Goal: Task Accomplishment & Management: Complete application form

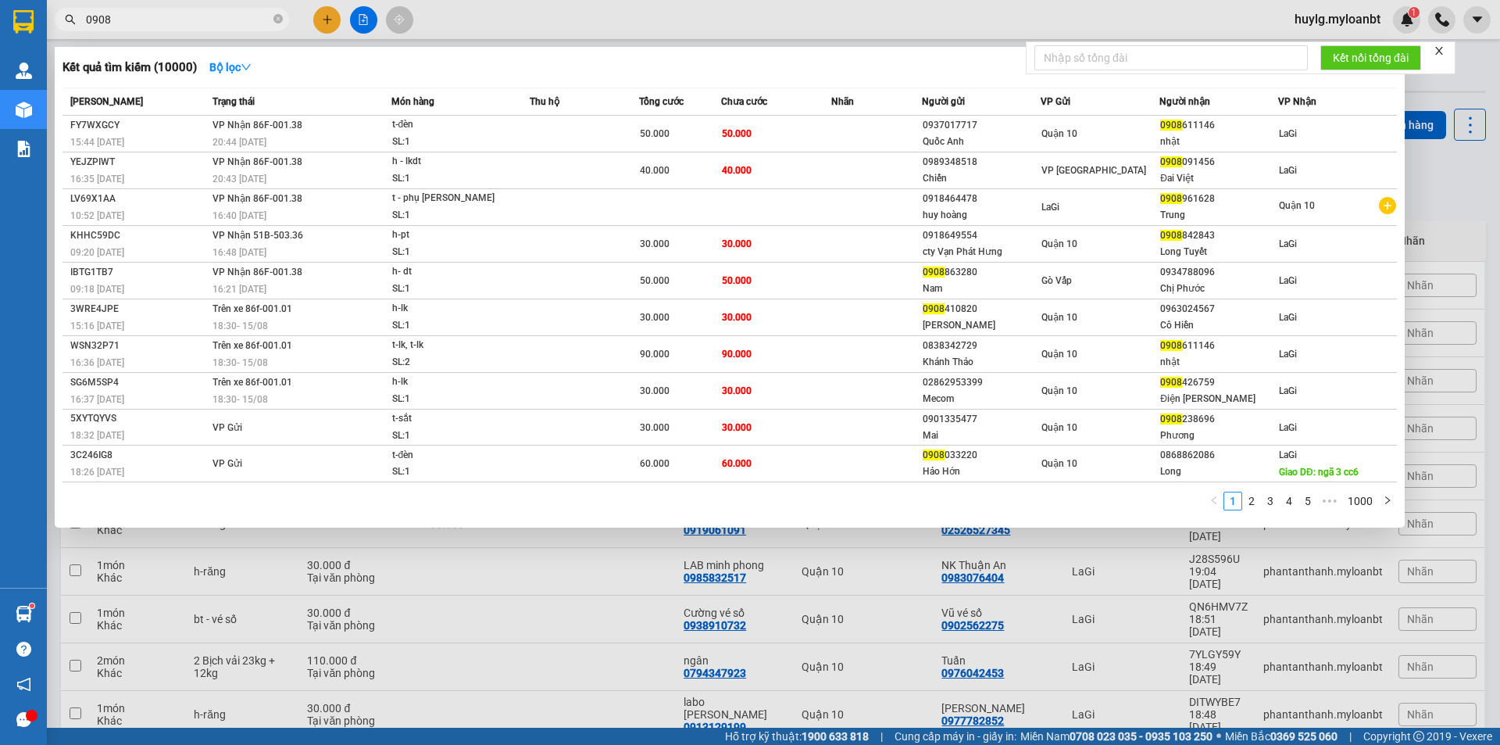
type input "0908"
click at [533, 169] on td at bounding box center [584, 170] width 109 height 37
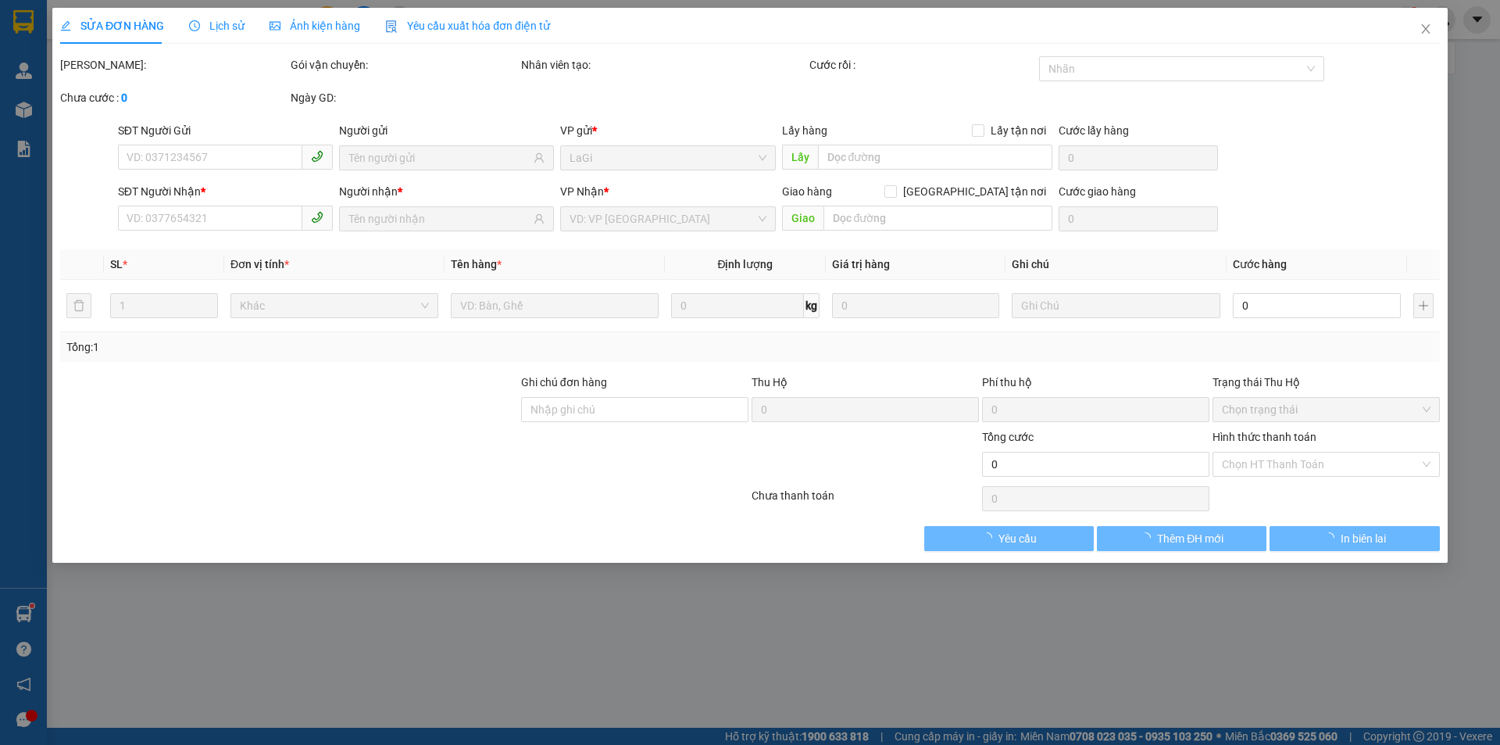
type input "0989348518"
type input "Chiến"
type input "0908091456"
type input "Đai Việt"
type input "40.000"
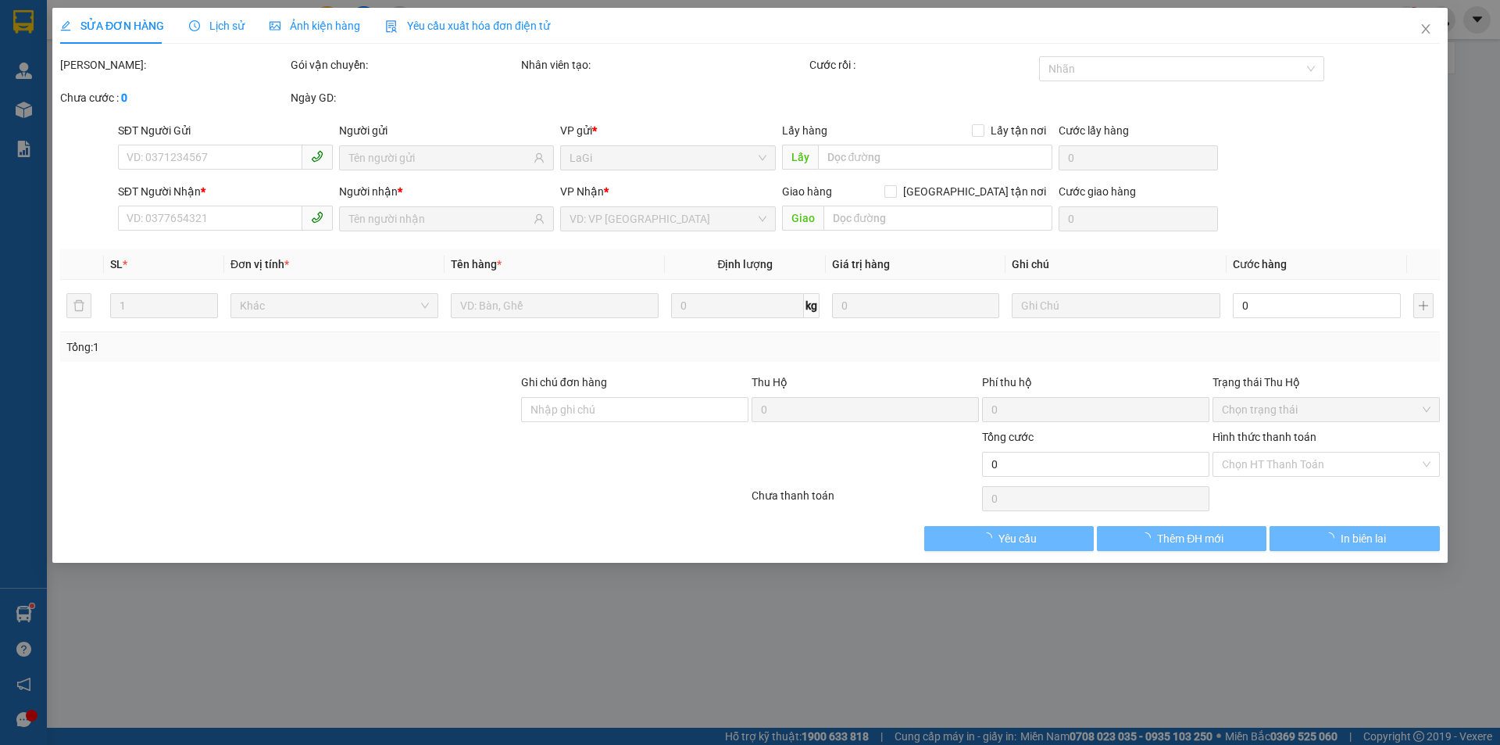
type input "40.000"
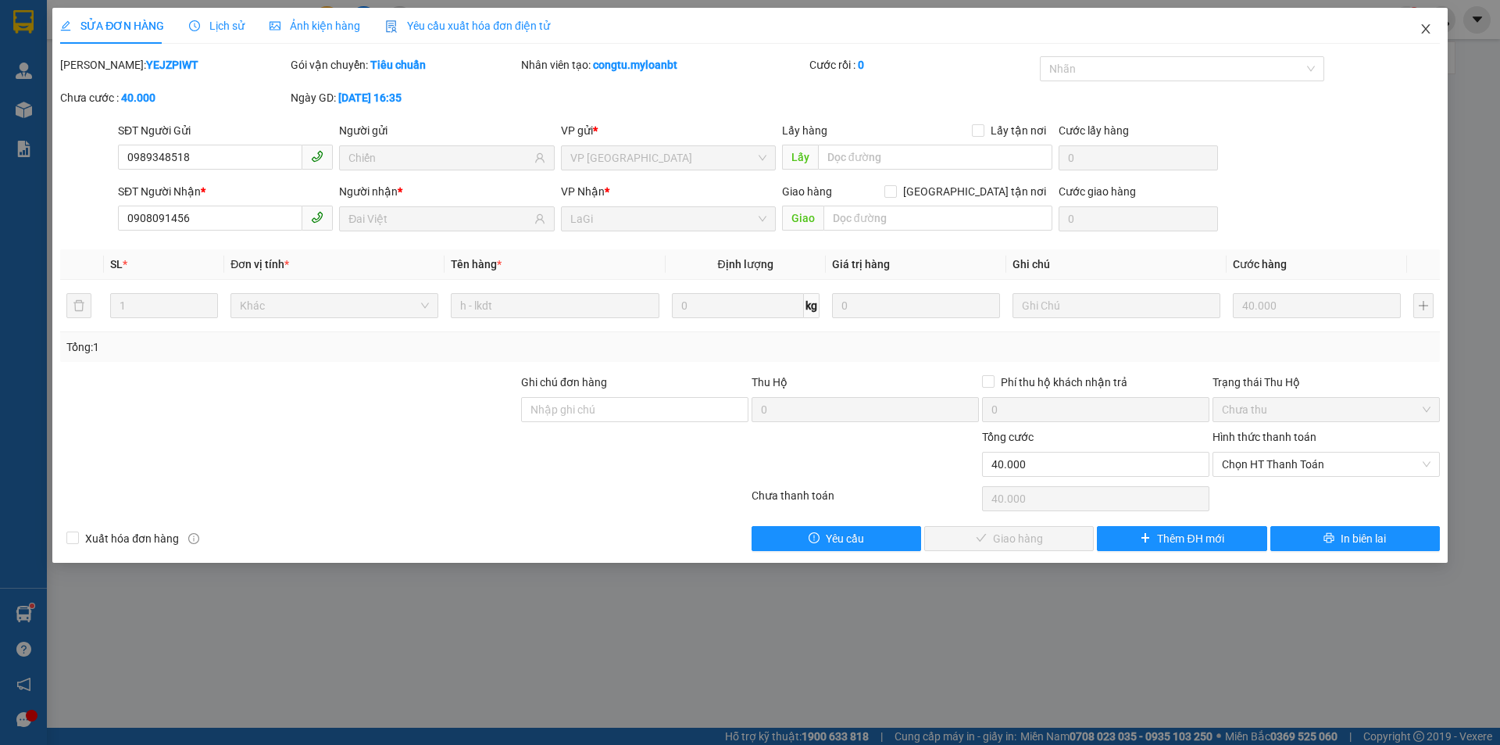
click at [1431, 30] on icon "close" at bounding box center [1426, 29] width 13 height 13
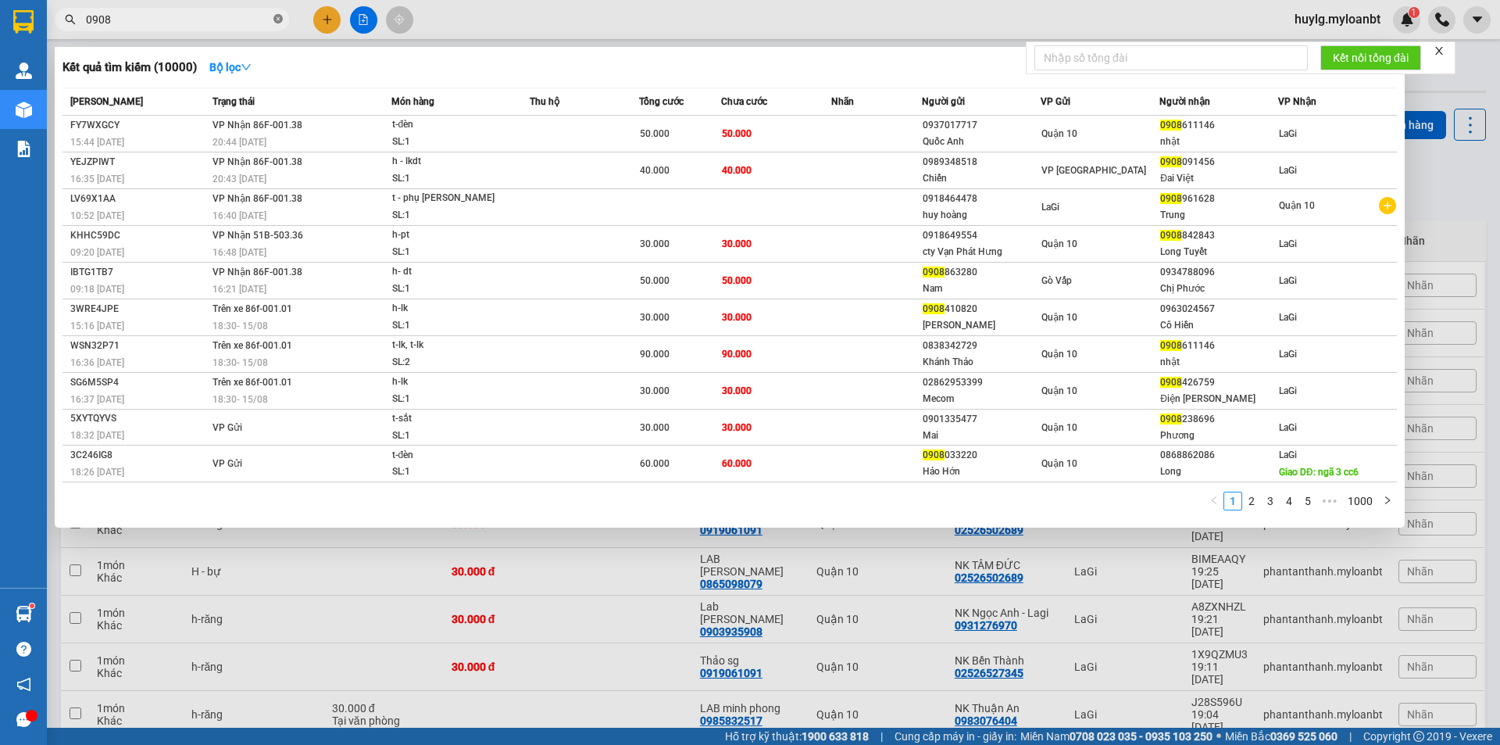
click at [276, 19] on icon "close-circle" at bounding box center [277, 18] width 9 height 9
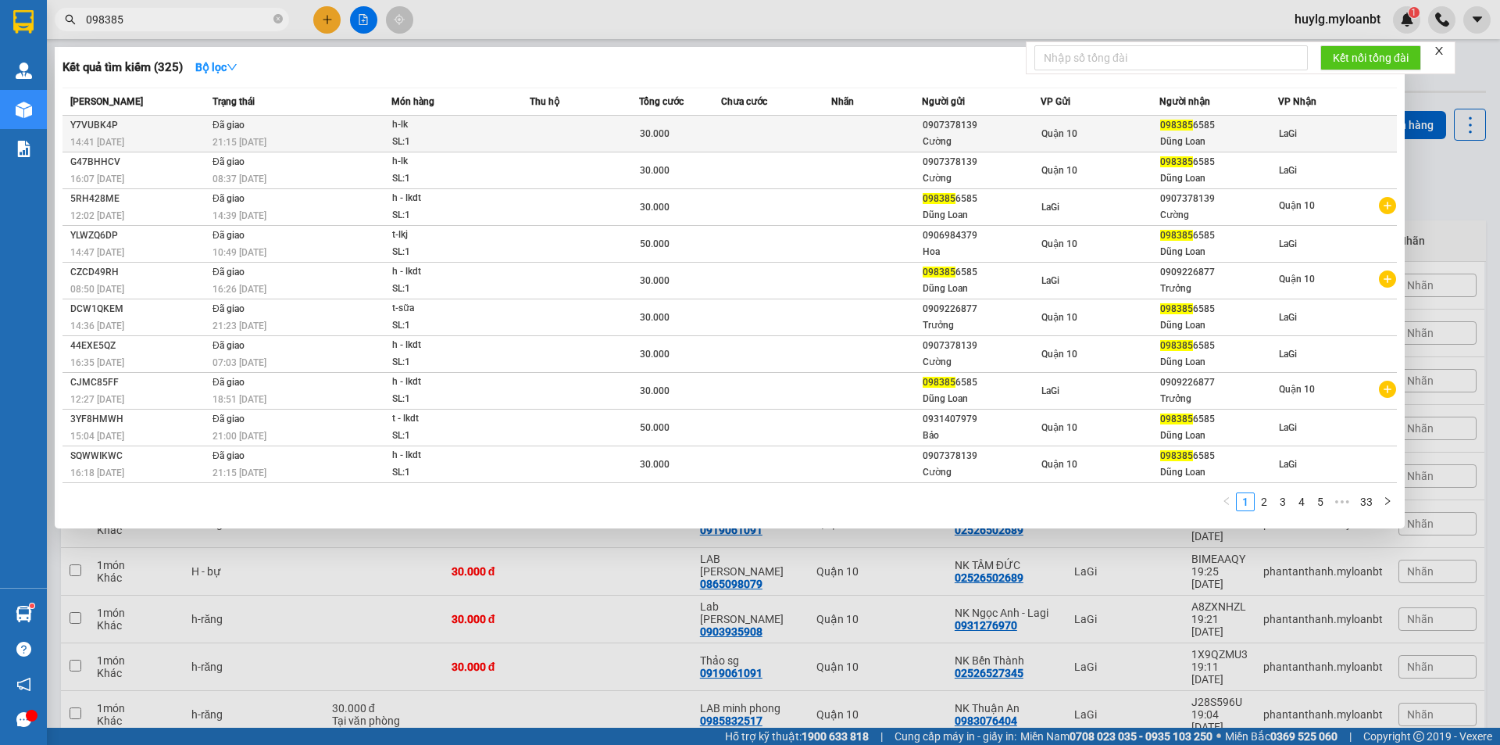
type input "098385"
click at [294, 123] on td "Đã giao 21:15 [DATE]" at bounding box center [300, 134] width 183 height 37
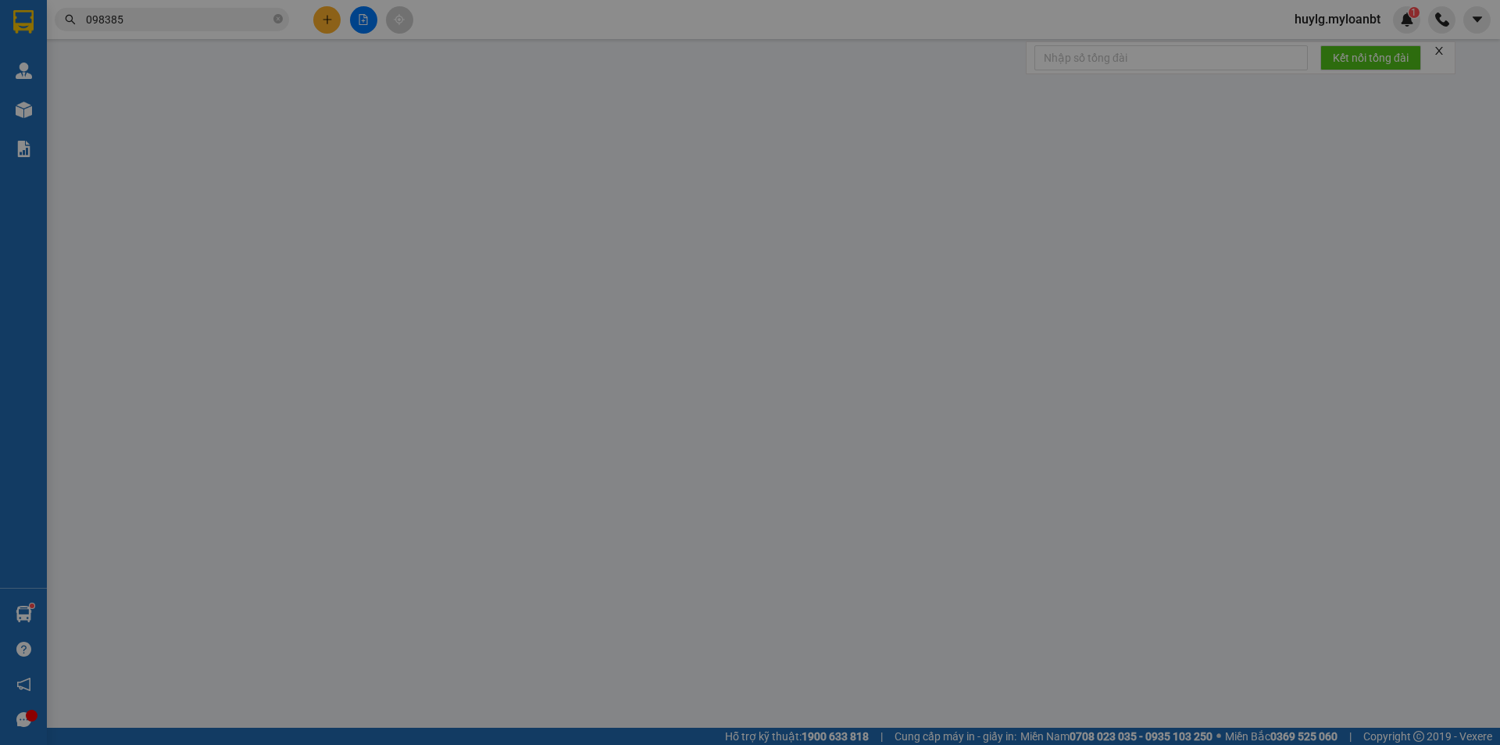
type input "0907378139"
type input "Cường"
type input "0983856585"
type input "Dũng Loan"
type input "30.000"
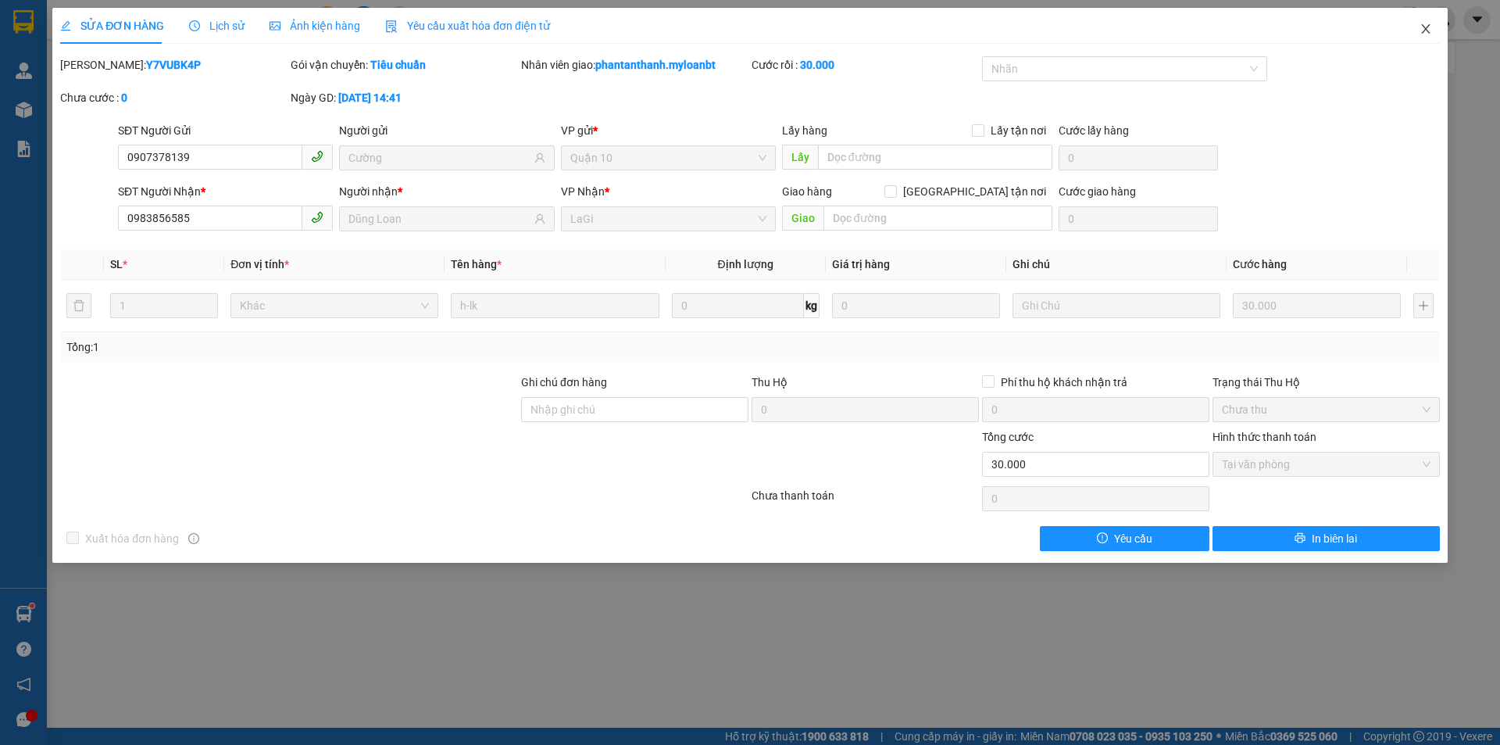
click at [1420, 28] on icon "close" at bounding box center [1426, 29] width 13 height 13
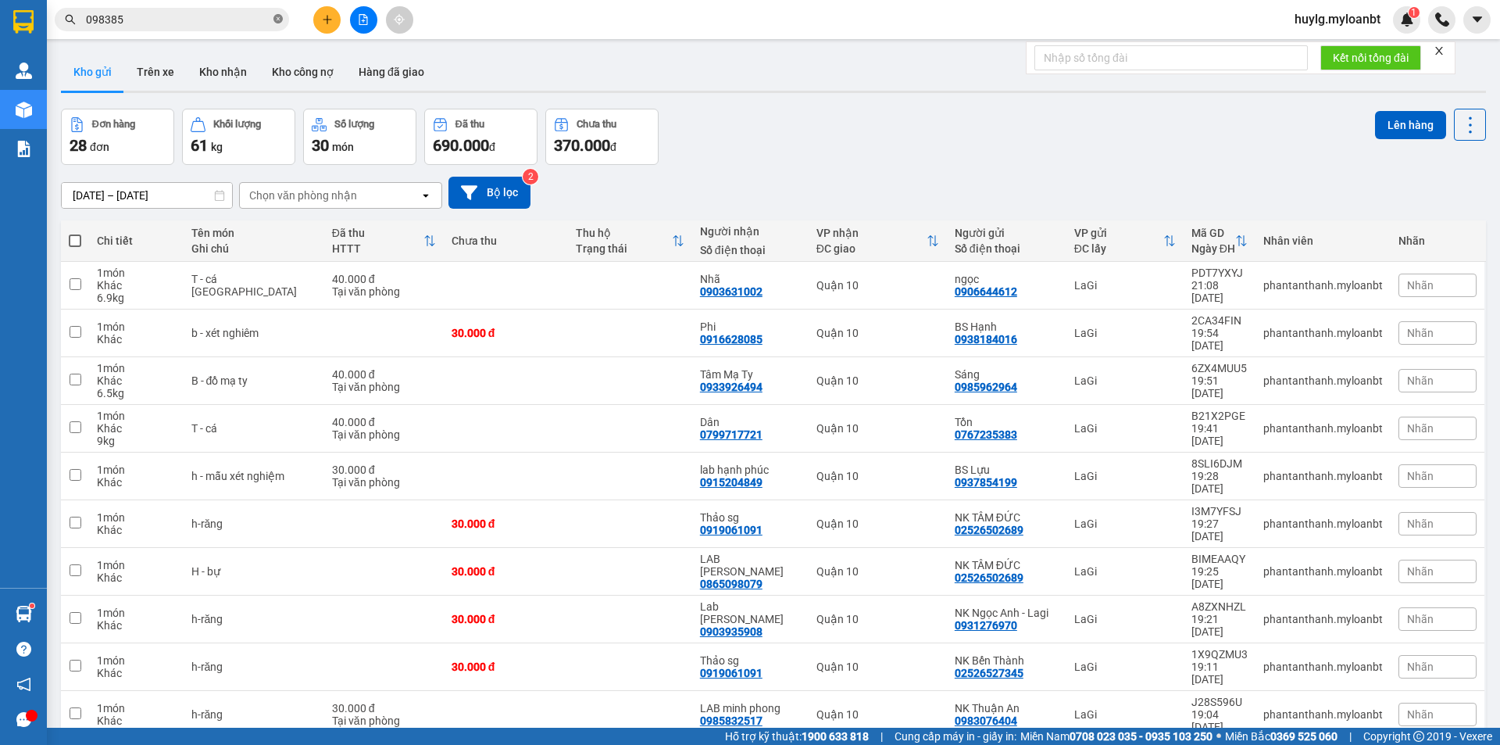
click at [277, 18] on icon "close-circle" at bounding box center [277, 18] width 9 height 9
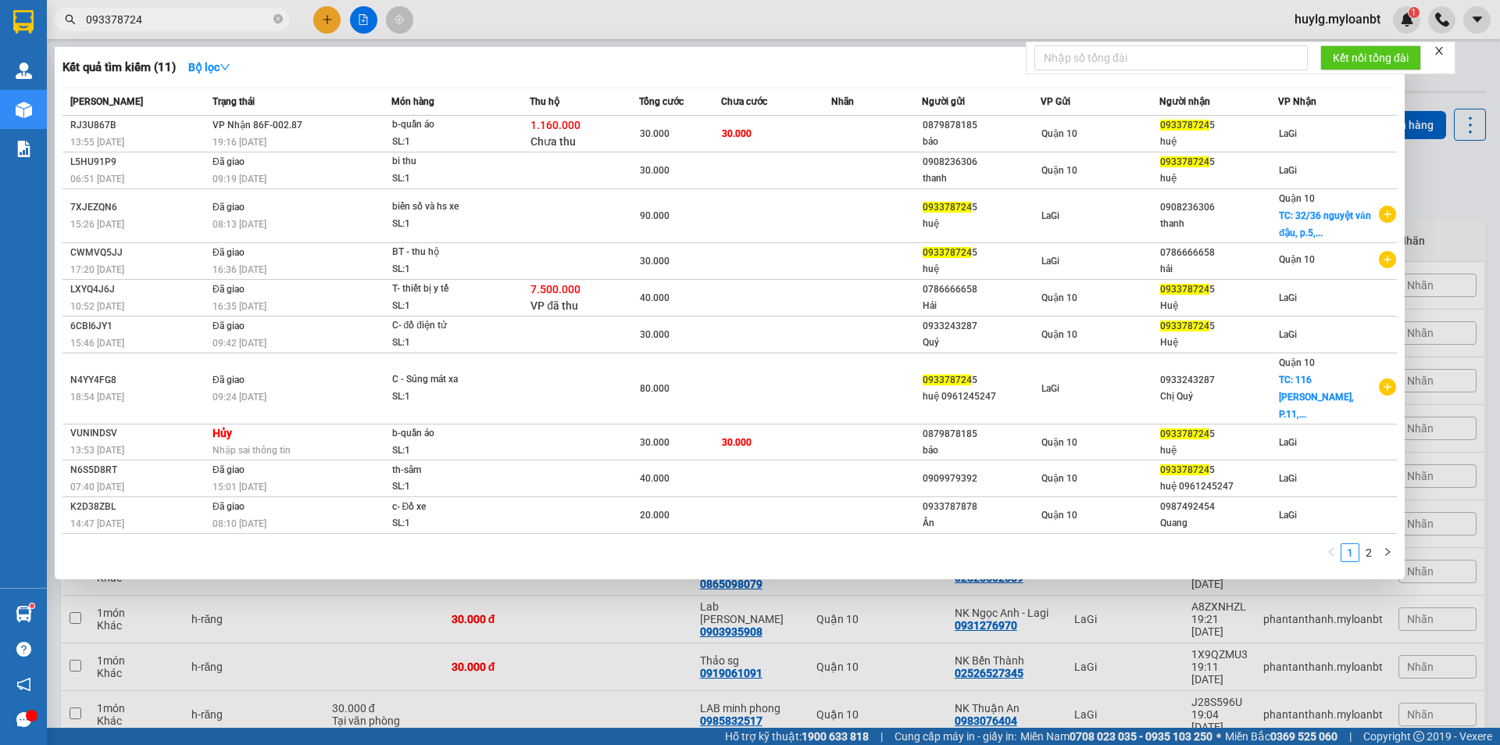
type input "0933787245"
click at [279, 23] on icon "close-circle" at bounding box center [277, 18] width 9 height 9
